Goal: Information Seeking & Learning: Learn about a topic

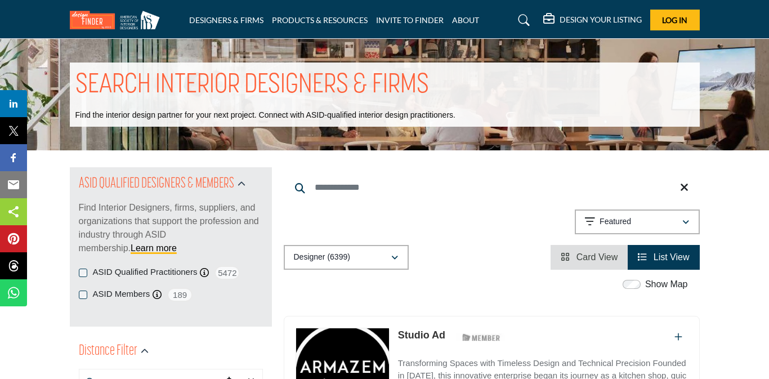
click at [215, 13] on div "DESIGNERS & FIRMS PRODUCTS & RESOURCES INVITE TO FINDER ABOUT" at bounding box center [385, 20] width 642 height 21
click at [214, 21] on link "DESIGNERS & FIRMS" at bounding box center [226, 20] width 74 height 10
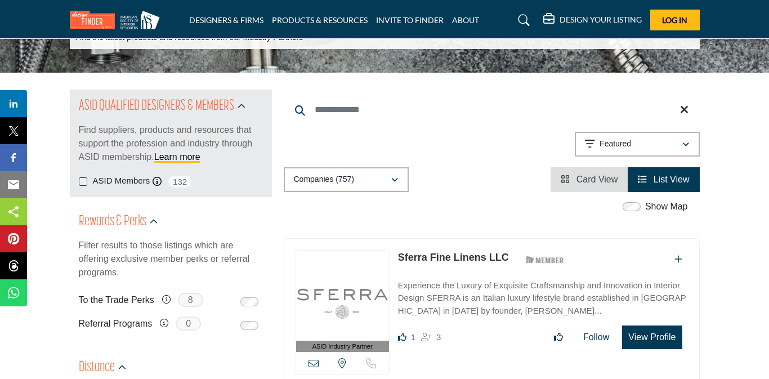
scroll to position [86, 0]
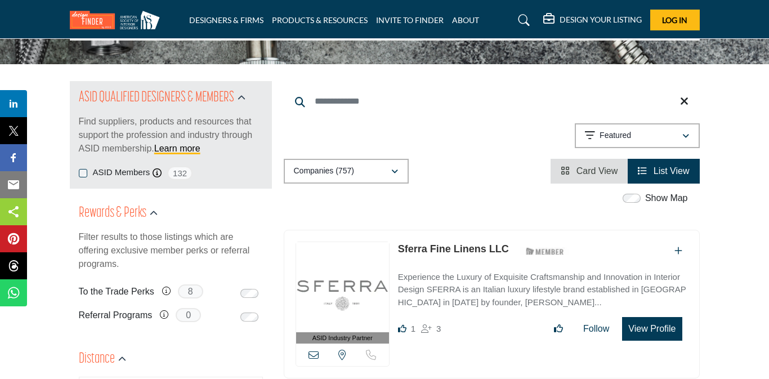
click at [92, 29] on img at bounding box center [118, 20] width 96 height 19
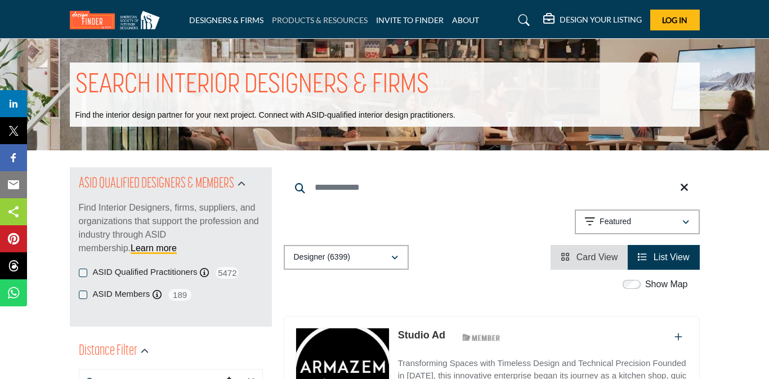
click at [316, 23] on link "PRODUCTS & RESOURCES" at bounding box center [320, 20] width 96 height 10
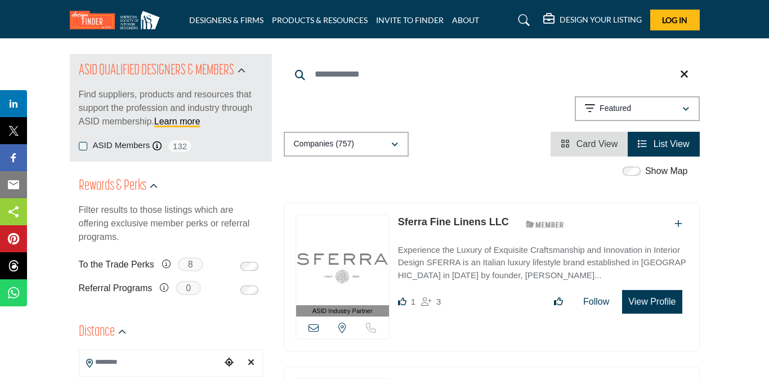
scroll to position [114, 0]
click at [580, 19] on h5 "DESIGN YOUR LISTING" at bounding box center [600, 20] width 82 height 10
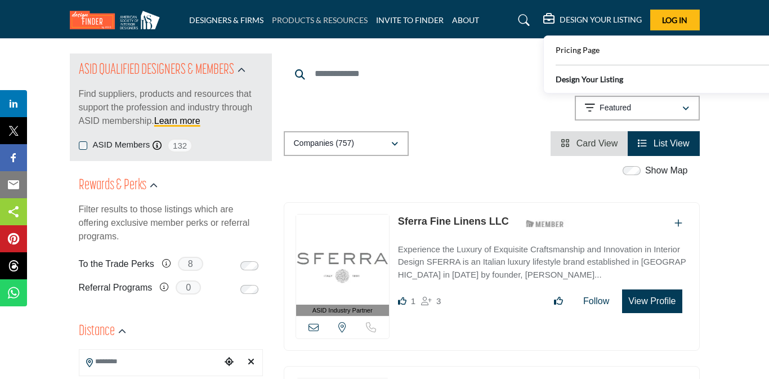
click at [309, 15] on link "PRODUCTS & RESOURCES" at bounding box center [320, 20] width 96 height 10
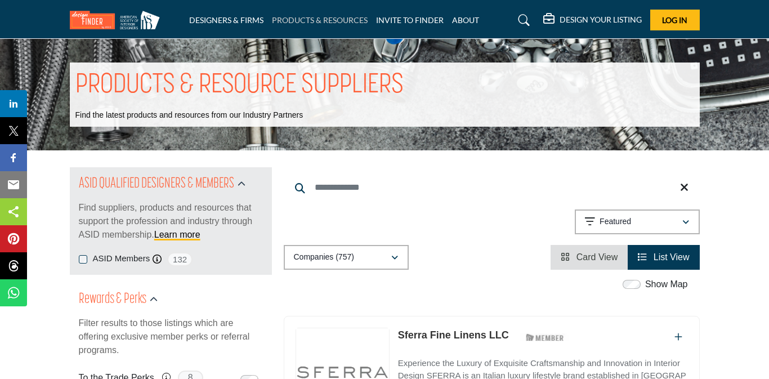
click at [315, 23] on link "PRODUCTS & RESOURCES" at bounding box center [320, 20] width 96 height 10
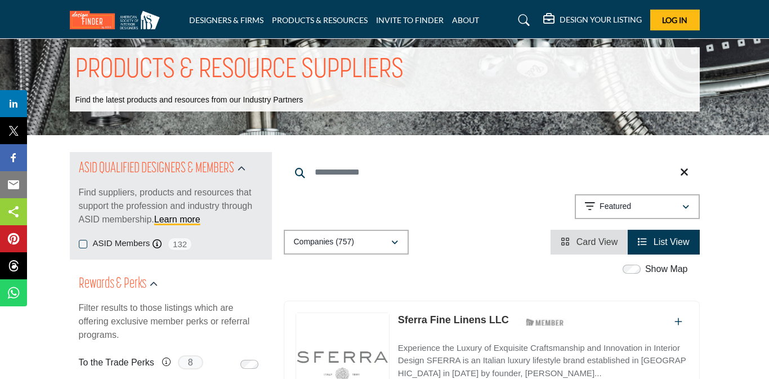
click at [76, 24] on img at bounding box center [118, 20] width 96 height 19
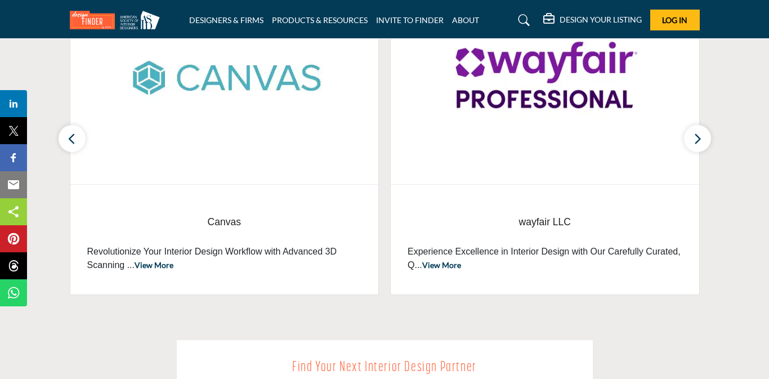
scroll to position [483, 0]
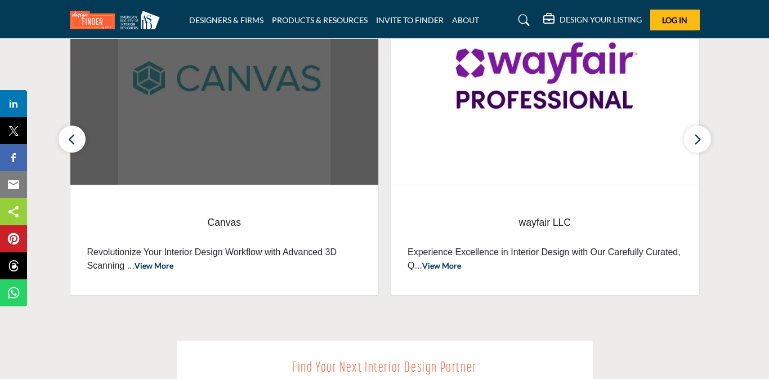
click at [203, 107] on img at bounding box center [224, 78] width 308 height 212
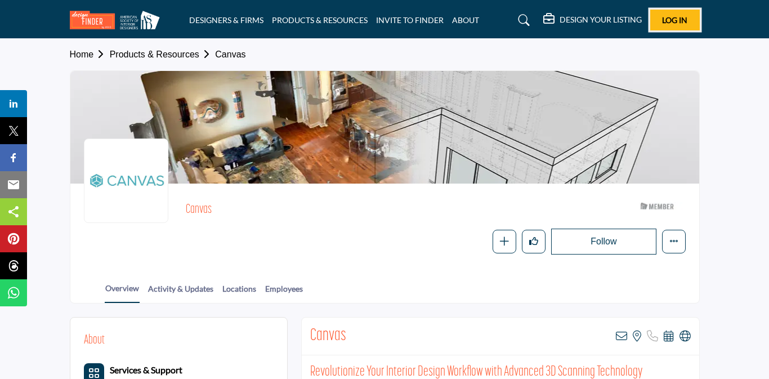
click at [674, 25] on button "Log In" at bounding box center [675, 20] width 50 height 21
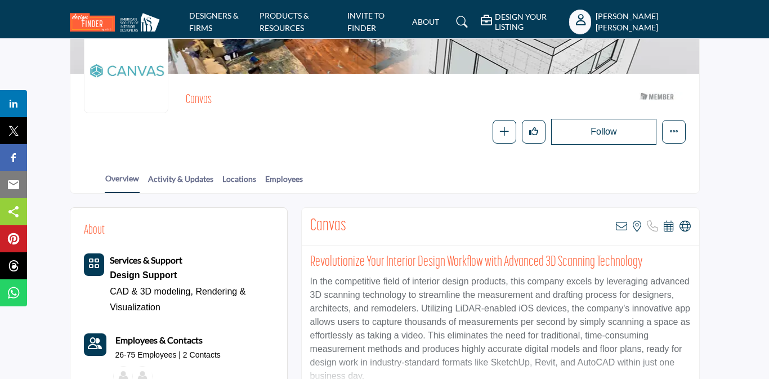
scroll to position [112, 0]
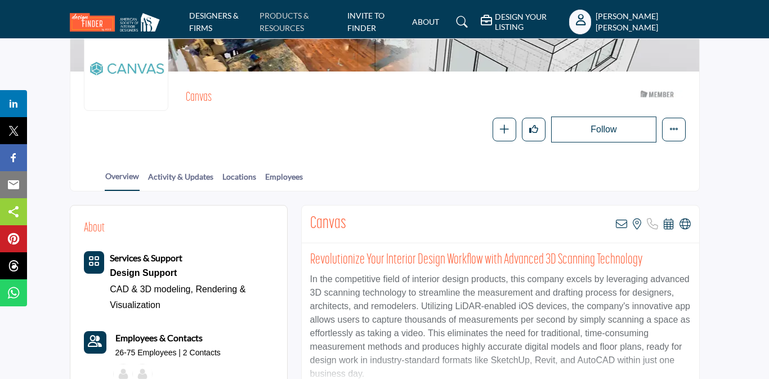
click at [289, 23] on link "PRODUCTS & RESOURCES" at bounding box center [284, 22] width 50 height 22
